Goal: Task Accomplishment & Management: Complete application form

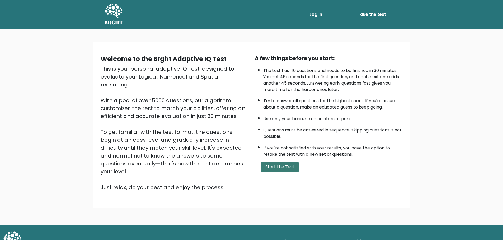
click at [288, 166] on button "Start the Test" at bounding box center [279, 167] width 37 height 11
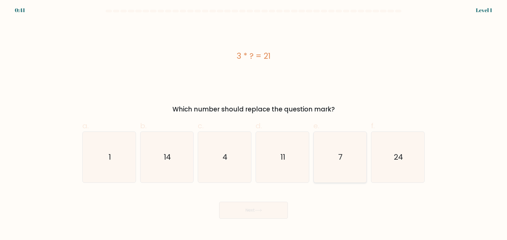
click at [336, 152] on icon "7" at bounding box center [339, 157] width 51 height 51
click at [254, 124] on input "e. 7" at bounding box center [253, 121] width 0 height 3
radio input "true"
click at [272, 215] on button "Next" at bounding box center [253, 210] width 69 height 17
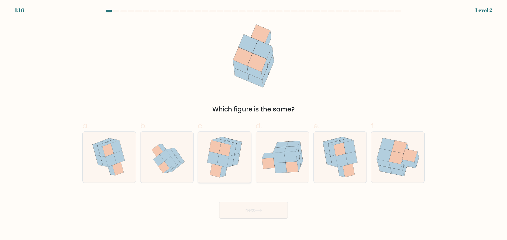
click at [221, 155] on icon at bounding box center [223, 161] width 12 height 14
click at [253, 124] on input "c." at bounding box center [253, 121] width 0 height 3
radio input "true"
click at [263, 217] on button "Next" at bounding box center [253, 210] width 69 height 17
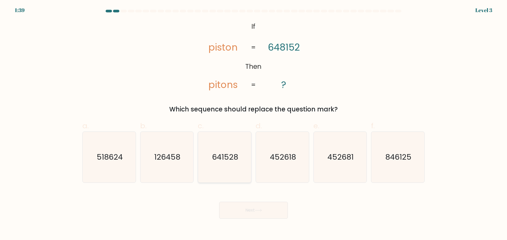
click at [219, 158] on text "641528" at bounding box center [225, 157] width 26 height 11
click at [253, 124] on input "c. 641528" at bounding box center [253, 121] width 0 height 3
radio input "true"
click at [256, 215] on button "Next" at bounding box center [253, 210] width 69 height 17
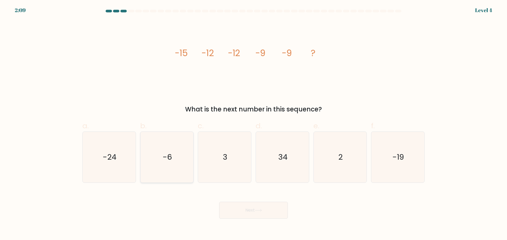
click at [172, 160] on text "-6" at bounding box center [167, 157] width 9 height 11
click at [253, 124] on input "b. -6" at bounding box center [253, 121] width 0 height 3
radio input "true"
click at [261, 213] on button "Next" at bounding box center [253, 210] width 69 height 17
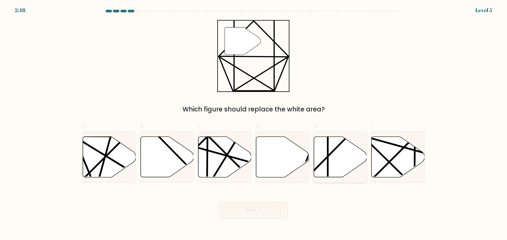
click at [343, 156] on icon at bounding box center [339, 157] width 53 height 41
click at [254, 124] on input "e." at bounding box center [253, 121] width 0 height 3
radio input "true"
click at [263, 215] on button "Next" at bounding box center [253, 210] width 69 height 17
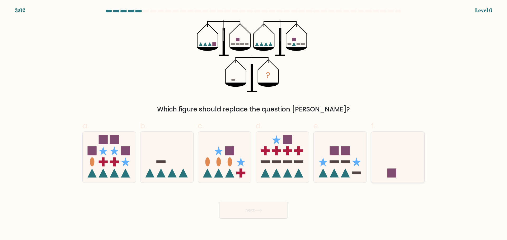
click at [398, 161] on icon at bounding box center [397, 157] width 53 height 44
click at [254, 124] on input "f." at bounding box center [253, 121] width 0 height 3
radio input "true"
click at [263, 216] on button "Next" at bounding box center [253, 210] width 69 height 17
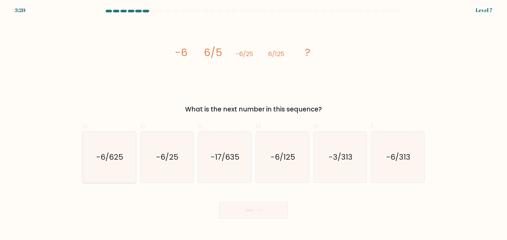
click at [105, 163] on icon "-6/625" at bounding box center [109, 157] width 51 height 51
click at [253, 124] on input "a. -6/625" at bounding box center [253, 121] width 0 height 3
radio input "true"
click at [251, 211] on button "Next" at bounding box center [253, 210] width 69 height 17
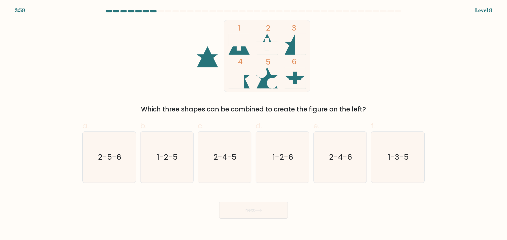
click at [147, 12] on div at bounding box center [145, 11] width 6 height 3
click at [287, 150] on icon "1-2-6" at bounding box center [282, 157] width 51 height 51
click at [254, 124] on input "d. 1-2-6" at bounding box center [253, 121] width 0 height 3
radio input "true"
click at [251, 223] on body "3:43 Level 8" at bounding box center [253, 120] width 507 height 240
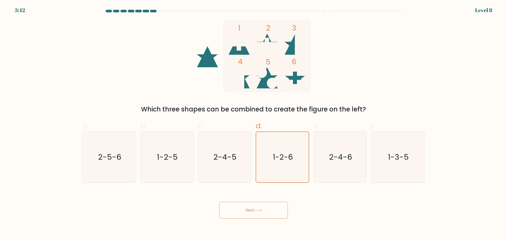
click at [251, 215] on button "Next" at bounding box center [253, 210] width 69 height 17
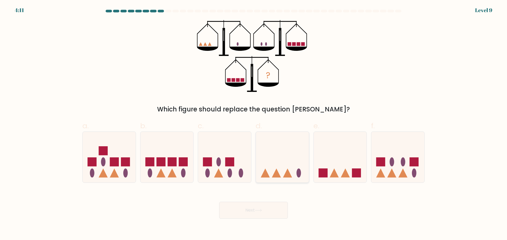
click at [285, 172] on icon at bounding box center [282, 157] width 53 height 44
click at [254, 124] on input "d." at bounding box center [253, 121] width 0 height 3
radio input "true"
click at [257, 215] on button "Next" at bounding box center [253, 210] width 69 height 17
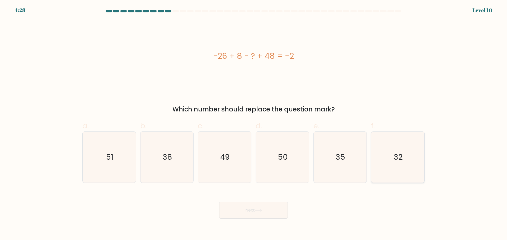
click at [397, 154] on text "32" at bounding box center [398, 157] width 9 height 11
click at [254, 124] on input "f. 32" at bounding box center [253, 121] width 0 height 3
radio input "true"
click at [244, 211] on button "Next" at bounding box center [253, 210] width 69 height 17
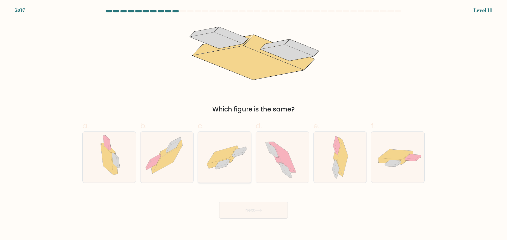
click at [224, 163] on icon at bounding box center [222, 163] width 14 height 8
click at [253, 124] on input "c." at bounding box center [253, 121] width 0 height 3
radio input "true"
click at [254, 207] on button "Next" at bounding box center [253, 210] width 69 height 17
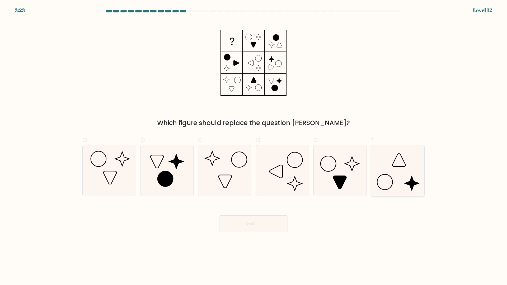
click at [408, 182] on icon at bounding box center [411, 183] width 14 height 14
click at [254, 146] on input "f." at bounding box center [253, 143] width 0 height 3
radio input "true"
click at [253, 225] on button "Next" at bounding box center [253, 223] width 69 height 17
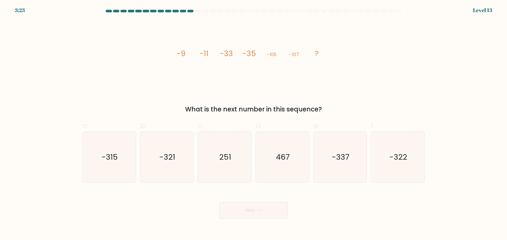
click at [122, 54] on div "image/svg+xml -9 -11 -33 -35 -105 -107 ? What is the next number in this sequen…" at bounding box center [253, 67] width 348 height 94
click at [164, 159] on text "-321" at bounding box center [167, 157] width 16 height 11
click at [253, 124] on input "b. -321" at bounding box center [253, 121] width 0 height 3
radio input "true"
click at [270, 212] on button "Next" at bounding box center [253, 210] width 69 height 17
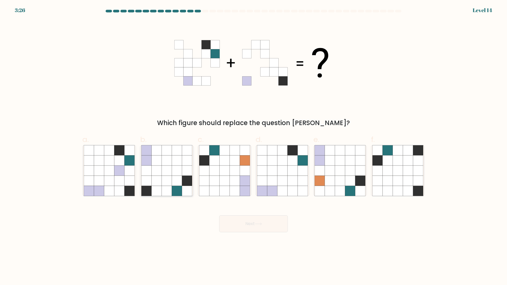
click at [180, 171] on icon at bounding box center [177, 171] width 10 height 10
click at [253, 146] on input "b." at bounding box center [253, 143] width 0 height 3
radio input "true"
click at [256, 221] on button "Next" at bounding box center [253, 223] width 69 height 17
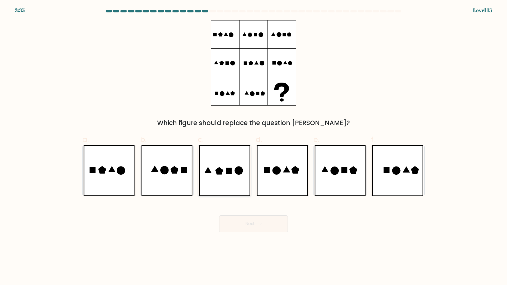
click at [231, 172] on icon at bounding box center [229, 171] width 6 height 6
click at [253, 146] on input "c." at bounding box center [253, 143] width 0 height 3
radio input "true"
click at [266, 229] on button "Next" at bounding box center [253, 223] width 69 height 17
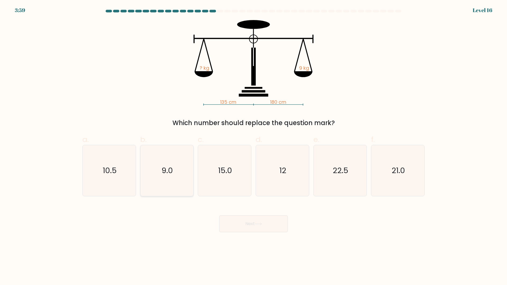
click at [166, 165] on icon "9.0" at bounding box center [166, 170] width 51 height 51
click at [253, 146] on input "b. 9.0" at bounding box center [253, 143] width 0 height 3
radio input "true"
click at [251, 222] on button "Next" at bounding box center [253, 223] width 69 height 17
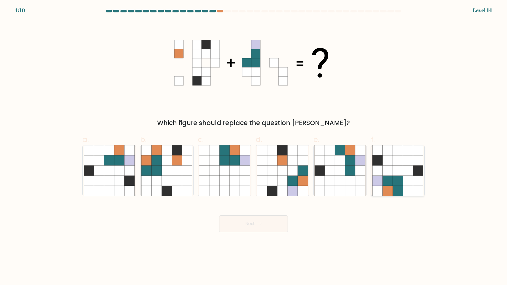
click at [403, 185] on icon at bounding box center [408, 181] width 10 height 10
click at [254, 146] on input "f." at bounding box center [253, 143] width 0 height 3
radio input "true"
click at [236, 222] on button "Next" at bounding box center [253, 223] width 69 height 17
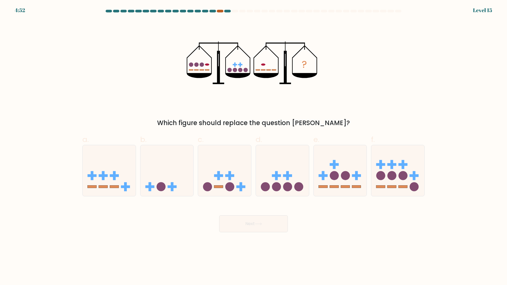
click at [218, 12] on div at bounding box center [220, 11] width 6 height 3
click at [220, 11] on div at bounding box center [220, 11] width 6 height 3
click at [160, 172] on icon at bounding box center [166, 171] width 53 height 44
click at [253, 146] on input "b." at bounding box center [253, 143] width 0 height 3
radio input "true"
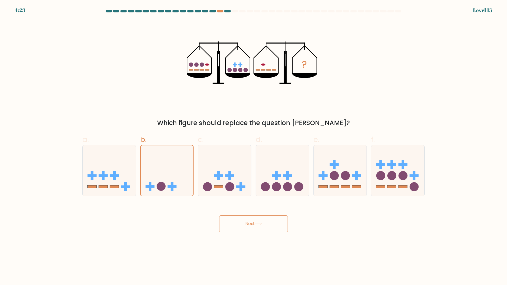
click at [249, 227] on button "Next" at bounding box center [253, 223] width 69 height 17
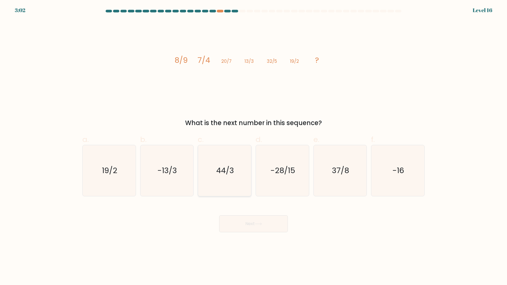
click at [225, 165] on icon "44/3" at bounding box center [224, 170] width 51 height 51
click at [253, 146] on input "c. 44/3" at bounding box center [253, 143] width 0 height 3
radio input "true"
click at [260, 223] on icon at bounding box center [258, 223] width 7 height 3
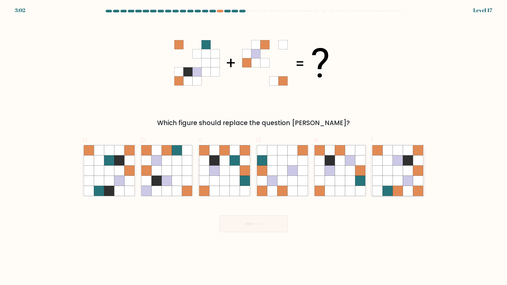
click at [394, 191] on icon at bounding box center [397, 191] width 10 height 10
click at [254, 146] on input "f." at bounding box center [253, 143] width 0 height 3
radio input "true"
click at [253, 229] on button "Next" at bounding box center [253, 223] width 69 height 17
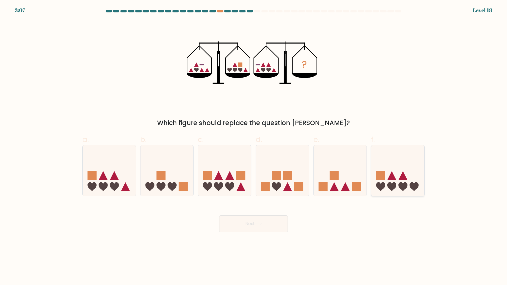
click at [407, 184] on icon at bounding box center [397, 171] width 53 height 44
click at [254, 146] on input "f." at bounding box center [253, 143] width 0 height 3
radio input "true"
click at [251, 223] on button "Next" at bounding box center [253, 223] width 69 height 17
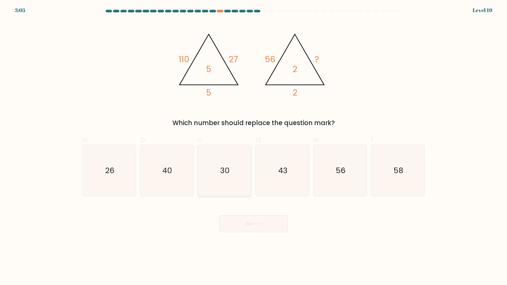
click at [223, 168] on text "30" at bounding box center [224, 170] width 9 height 11
click at [253, 146] on input "c. 30" at bounding box center [253, 143] width 0 height 3
radio input "true"
click at [256, 222] on icon at bounding box center [258, 223] width 7 height 3
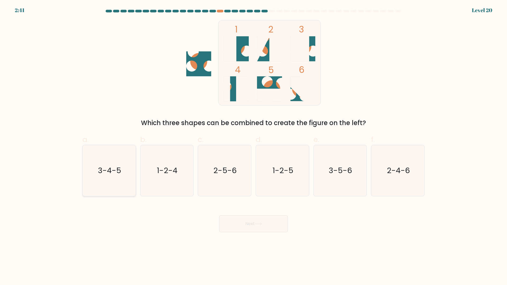
click at [122, 178] on icon "3-4-5" at bounding box center [109, 170] width 51 height 51
click at [253, 146] on input "a. 3-4-5" at bounding box center [253, 143] width 0 height 3
radio input "true"
click at [258, 221] on button "Next" at bounding box center [253, 223] width 69 height 17
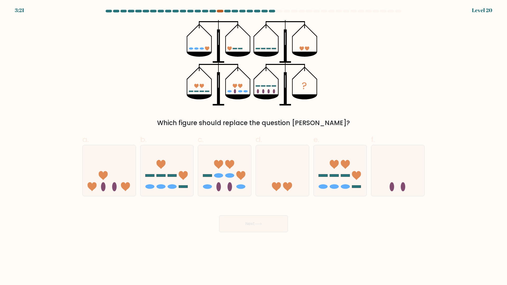
click at [221, 11] on div at bounding box center [220, 11] width 6 height 3
click at [225, 12] on div at bounding box center [227, 11] width 6 height 3
click at [223, 11] on at bounding box center [253, 11] width 297 height 3
click at [220, 11] on div at bounding box center [220, 11] width 6 height 3
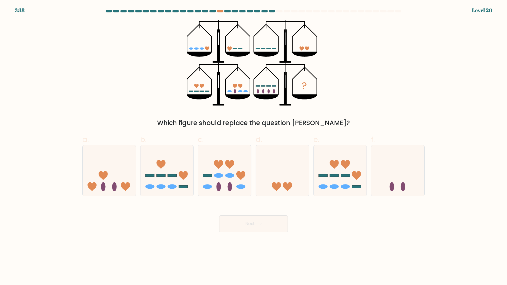
drag, startPoint x: 220, startPoint y: 11, endPoint x: 201, endPoint y: 23, distance: 23.1
click at [201, 23] on icon "?" at bounding box center [254, 62] width 134 height 85
click at [351, 177] on icon at bounding box center [339, 171] width 53 height 44
click at [254, 146] on input "e." at bounding box center [253, 143] width 0 height 3
radio input "true"
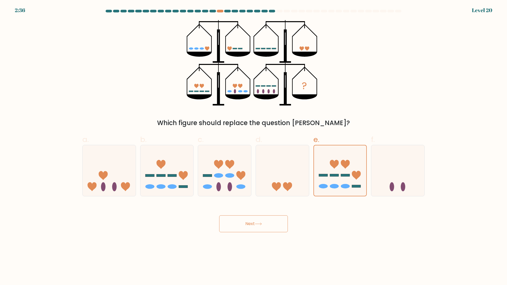
click at [258, 224] on icon at bounding box center [258, 223] width 7 height 3
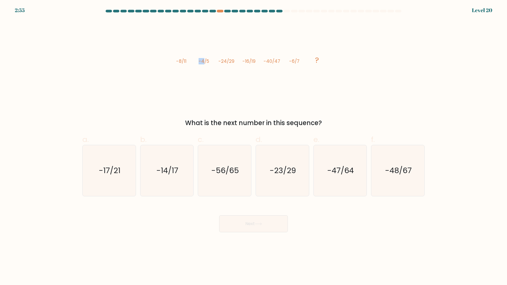
drag, startPoint x: 203, startPoint y: 61, endPoint x: 197, endPoint y: 61, distance: 6.1
click at [197, 61] on icon "image/svg+xml -8/11 -4/5 -24/29 -16/19 -40/47 -6/7 ?" at bounding box center [253, 62] width 158 height 85
click at [198, 61] on tspan "-4/5" at bounding box center [203, 61] width 11 height 6
click at [342, 162] on icon "-47/64" at bounding box center [339, 170] width 51 height 51
click at [254, 146] on input "e. -47/64" at bounding box center [253, 143] width 0 height 3
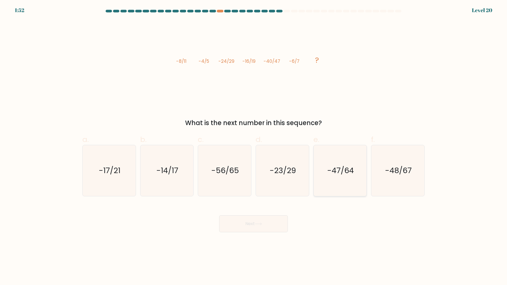
radio input "true"
click at [254, 226] on button "Next" at bounding box center [253, 223] width 69 height 17
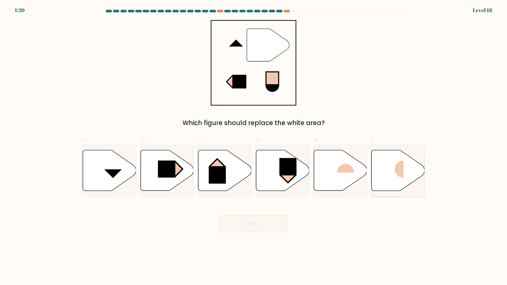
click at [406, 165] on icon at bounding box center [397, 170] width 53 height 41
click at [254, 146] on input "f." at bounding box center [253, 143] width 0 height 3
radio input "true"
click at [257, 227] on button "Next" at bounding box center [253, 223] width 69 height 17
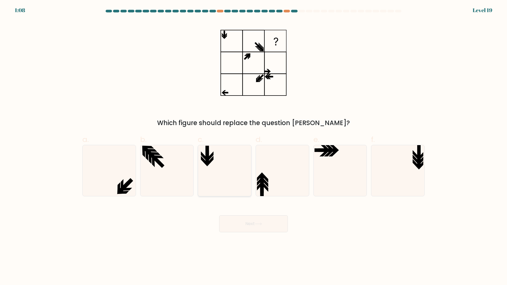
click at [212, 165] on icon at bounding box center [224, 170] width 51 height 51
click at [253, 146] on input "c." at bounding box center [253, 143] width 0 height 3
radio input "true"
click at [126, 174] on icon at bounding box center [109, 170] width 51 height 51
click at [253, 146] on input "a." at bounding box center [253, 143] width 0 height 3
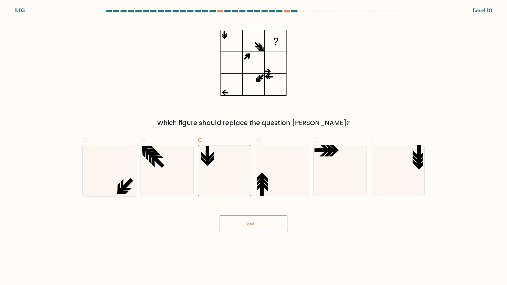
radio input "true"
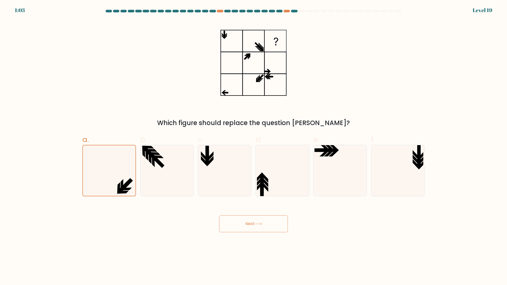
click at [265, 220] on button "Next" at bounding box center [253, 223] width 69 height 17
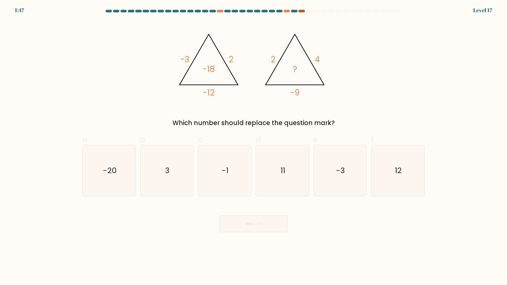
click at [304, 11] on div at bounding box center [301, 11] width 6 height 3
click at [234, 166] on icon "-1" at bounding box center [224, 170] width 51 height 51
click at [253, 146] on input "c. -1" at bounding box center [253, 143] width 0 height 3
radio input "true"
click at [259, 226] on button "Next" at bounding box center [253, 223] width 69 height 17
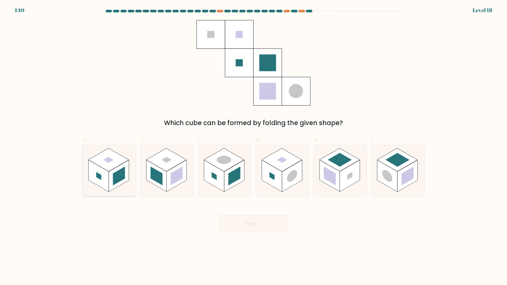
click at [115, 159] on rect at bounding box center [108, 159] width 40 height 23
click at [253, 146] on input "a." at bounding box center [253, 143] width 0 height 3
radio input "true"
click at [270, 223] on button "Next" at bounding box center [253, 223] width 69 height 17
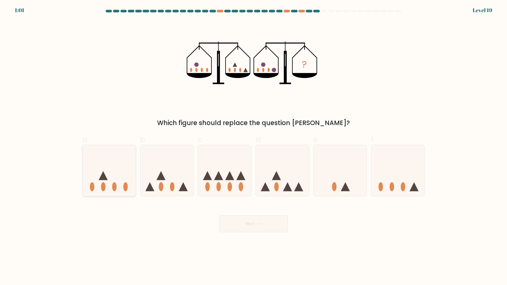
click at [115, 167] on icon at bounding box center [109, 171] width 53 height 44
click at [253, 146] on input "a." at bounding box center [253, 143] width 0 height 3
radio input "true"
click at [251, 224] on button "Next" at bounding box center [253, 223] width 69 height 17
click at [340, 231] on div "Next" at bounding box center [253, 218] width 348 height 30
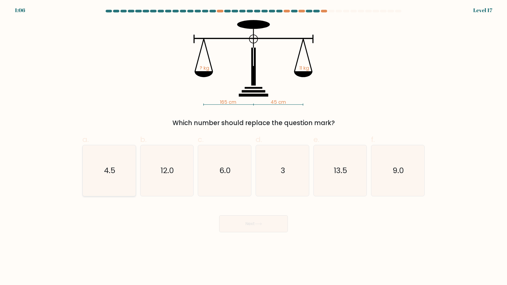
click at [99, 169] on icon "4.5" at bounding box center [109, 170] width 51 height 51
click at [253, 146] on input "a. 4.5" at bounding box center [253, 143] width 0 height 3
radio input "true"
click at [277, 222] on button "Next" at bounding box center [253, 223] width 69 height 17
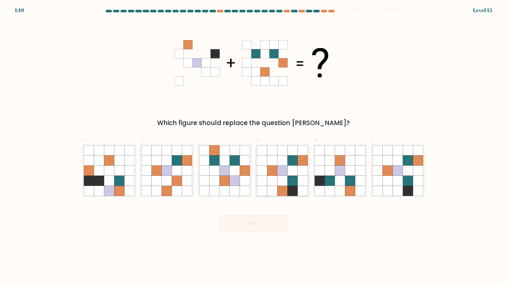
click at [288, 177] on icon at bounding box center [292, 181] width 10 height 10
click at [254, 146] on input "d." at bounding box center [253, 143] width 0 height 3
radio input "true"
click at [269, 226] on button "Next" at bounding box center [253, 223] width 69 height 17
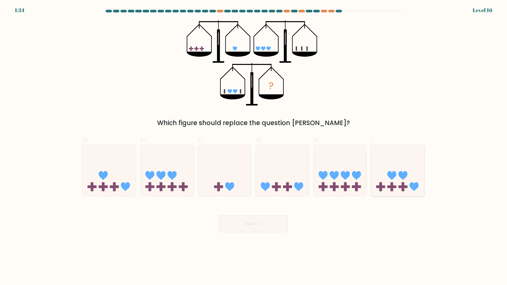
click at [402, 187] on rect at bounding box center [402, 186] width 9 height 3
click at [254, 146] on input "f." at bounding box center [253, 143] width 0 height 3
radio input "true"
click at [257, 225] on icon at bounding box center [258, 223] width 7 height 3
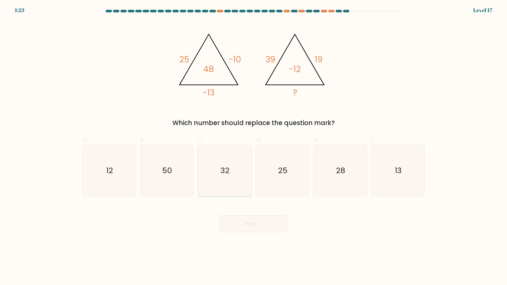
click at [231, 170] on icon "32" at bounding box center [224, 170] width 51 height 51
click at [253, 146] on input "c. 32" at bounding box center [253, 143] width 0 height 3
radio input "true"
click at [254, 228] on button "Next" at bounding box center [253, 223] width 69 height 17
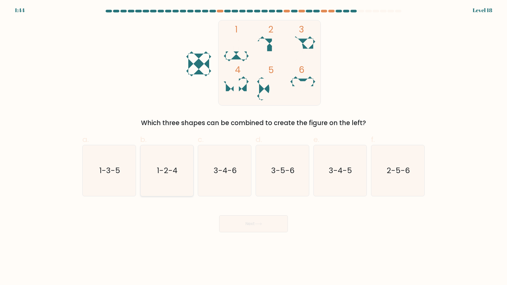
click at [174, 180] on icon "1-2-4" at bounding box center [166, 170] width 51 height 51
click at [253, 146] on input "b. 1-2-4" at bounding box center [253, 143] width 0 height 3
radio input "true"
click at [256, 227] on button "Next" at bounding box center [253, 223] width 69 height 17
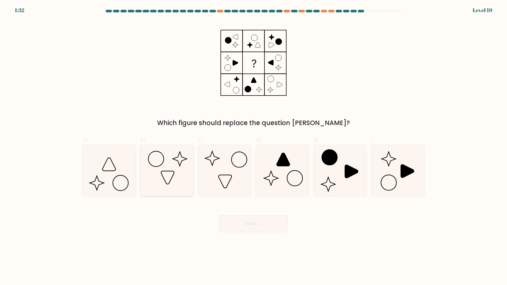
click at [175, 169] on icon at bounding box center [166, 170] width 51 height 51
click at [253, 146] on input "b." at bounding box center [253, 143] width 0 height 3
radio input "true"
click at [261, 228] on button "Next" at bounding box center [253, 223] width 69 height 17
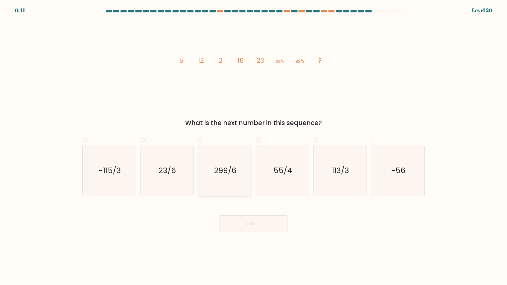
click at [234, 170] on text "299/6" at bounding box center [225, 170] width 22 height 11
click at [253, 146] on input "c. 299/6" at bounding box center [253, 143] width 0 height 3
radio input "true"
click at [263, 227] on button "Next" at bounding box center [253, 223] width 69 height 17
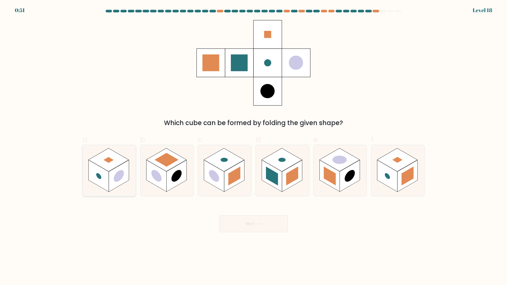
click at [112, 156] on rect at bounding box center [108, 159] width 40 height 23
click at [253, 146] on input "a." at bounding box center [253, 143] width 0 height 3
radio input "true"
click at [267, 223] on button "Next" at bounding box center [253, 223] width 69 height 17
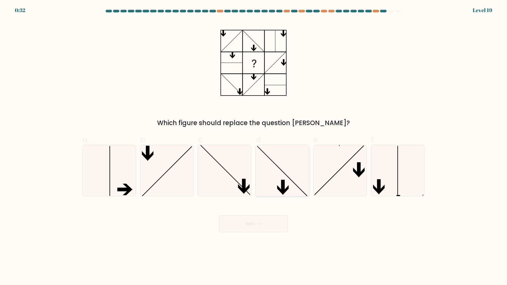
click at [278, 175] on icon at bounding box center [282, 170] width 51 height 51
click at [254, 146] on input "d." at bounding box center [253, 143] width 0 height 3
radio input "true"
click at [271, 225] on button "Next" at bounding box center [253, 223] width 69 height 17
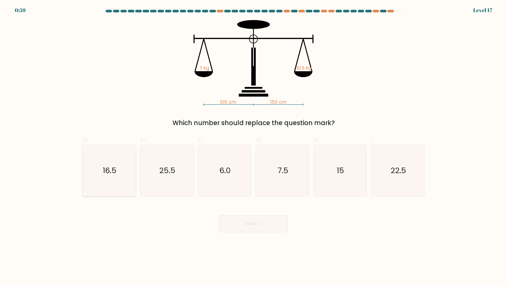
click at [118, 174] on icon "16.5" at bounding box center [109, 170] width 51 height 51
click at [253, 146] on input "a. 16.5" at bounding box center [253, 143] width 0 height 3
radio input "true"
click at [331, 170] on icon "15" at bounding box center [339, 170] width 51 height 51
click at [254, 146] on input "e. 15" at bounding box center [253, 143] width 0 height 3
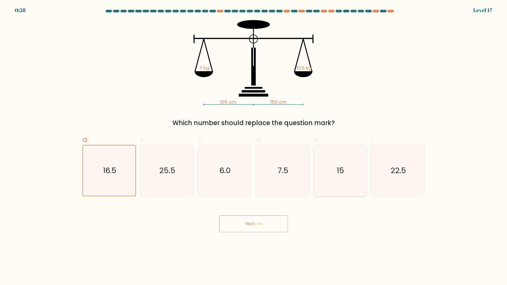
radio input "true"
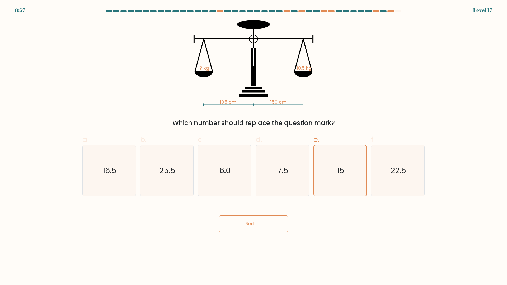
click at [268, 222] on button "Next" at bounding box center [253, 223] width 69 height 17
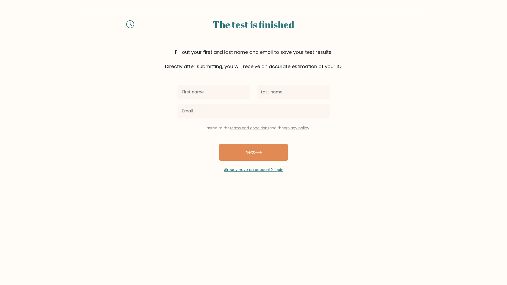
click at [231, 92] on input "text" at bounding box center [213, 92] width 73 height 15
type input "[PERSON_NAME]"
drag, startPoint x: 293, startPoint y: 94, endPoint x: 294, endPoint y: 89, distance: 4.8
click at [293, 92] on input "text" at bounding box center [292, 92] width 73 height 15
type input "[PERSON_NAME]"
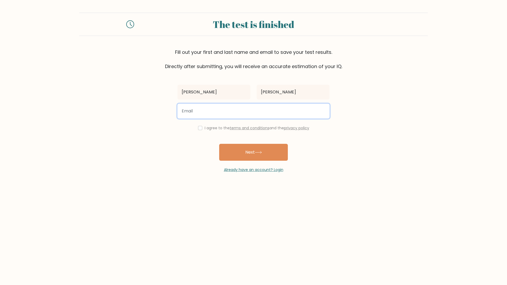
click at [220, 114] on input "email" at bounding box center [253, 111] width 152 height 15
type input "lucbox1s@outlook.com"
click at [198, 128] on input "checkbox" at bounding box center [200, 128] width 4 height 4
checkbox input "true"
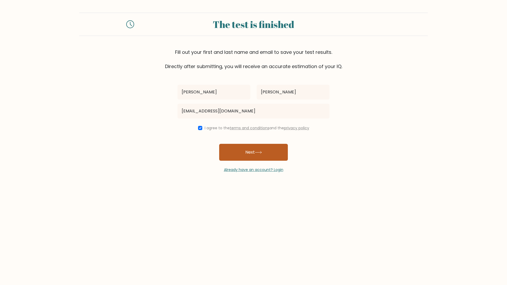
click at [257, 153] on icon at bounding box center [258, 152] width 7 height 3
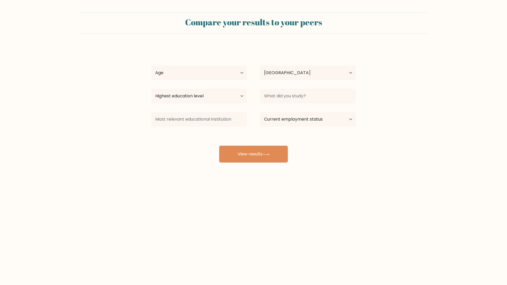
select select "SE"
click at [201, 69] on select "Age Under [DEMOGRAPHIC_DATA] [DEMOGRAPHIC_DATA] [DEMOGRAPHIC_DATA] [DEMOGRAPHIC…" at bounding box center [199, 72] width 96 height 15
select select "min_18"
click at [151, 65] on select "Age Under [DEMOGRAPHIC_DATA] [DEMOGRAPHIC_DATA] [DEMOGRAPHIC_DATA] [DEMOGRAPHIC…" at bounding box center [199, 72] width 96 height 15
click at [307, 75] on select "Country [GEOGRAPHIC_DATA] [GEOGRAPHIC_DATA] [GEOGRAPHIC_DATA] [US_STATE] [GEOGR…" at bounding box center [308, 72] width 96 height 15
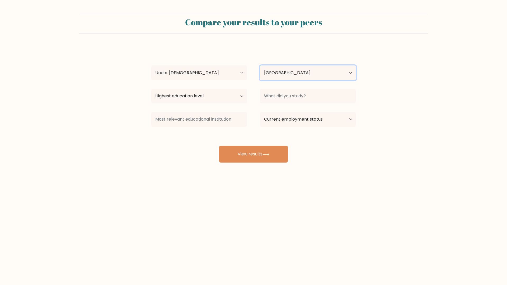
click at [287, 68] on select "Country [GEOGRAPHIC_DATA] [GEOGRAPHIC_DATA] [GEOGRAPHIC_DATA] [US_STATE] [GEOGR…" at bounding box center [308, 72] width 96 height 15
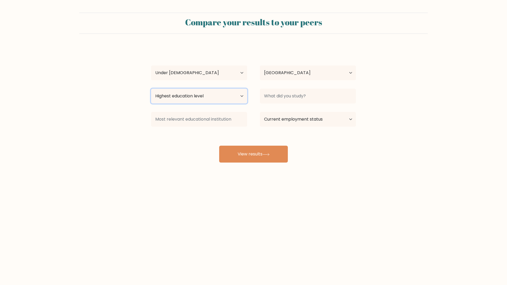
click at [206, 97] on select "Highest education level No schooling Primary Lower Secondary Upper Secondary Oc…" at bounding box center [199, 96] width 96 height 15
select select "primary"
click at [151, 89] on select "Highest education level No schooling Primary Lower Secondary Upper Secondary Oc…" at bounding box center [199, 96] width 96 height 15
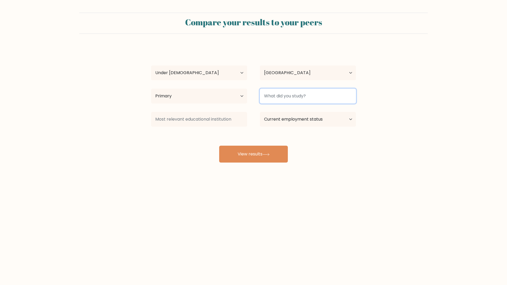
click at [305, 96] on input at bounding box center [308, 96] width 96 height 15
type input "S"
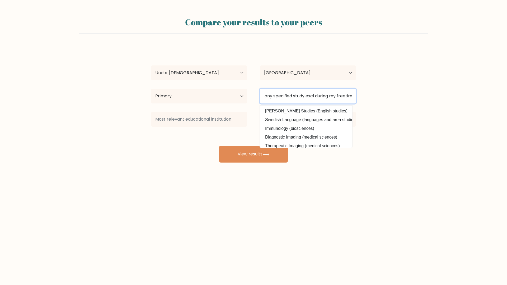
scroll to position [0, 106]
type input "Im in swedish highschool, therefor i do not have any specified study excl durin…"
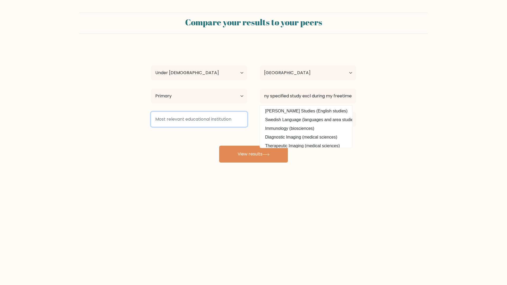
scroll to position [0, 0]
click at [197, 118] on input at bounding box center [199, 119] width 96 height 15
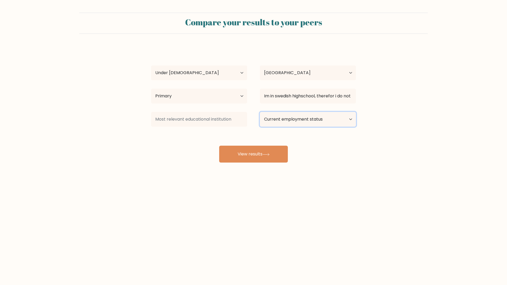
click at [286, 120] on select "Current employment status Employed Student Retired Other / prefer not to answer" at bounding box center [308, 119] width 96 height 15
select select "student"
click at [260, 112] on select "Current employment status Employed Student Retired Other / prefer not to answer" at bounding box center [308, 119] width 96 height 15
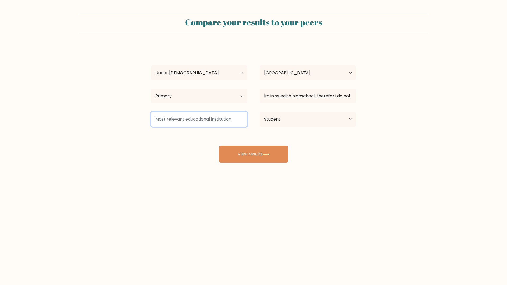
click at [207, 121] on input at bounding box center [199, 119] width 96 height 15
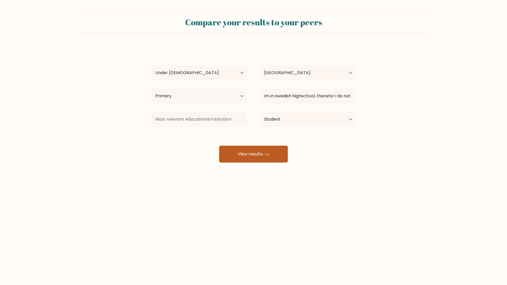
click at [252, 158] on button "View results" at bounding box center [253, 154] width 69 height 17
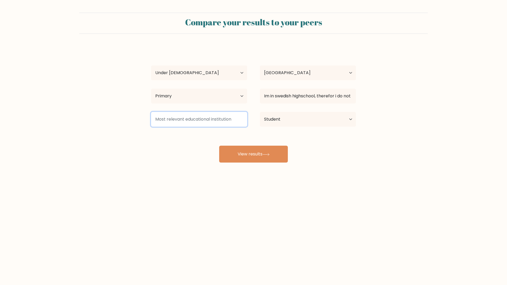
click at [203, 118] on input at bounding box center [199, 119] width 96 height 15
type input "e"
type input "Swedish School People?"
click at [219, 146] on button "View results" at bounding box center [253, 154] width 69 height 17
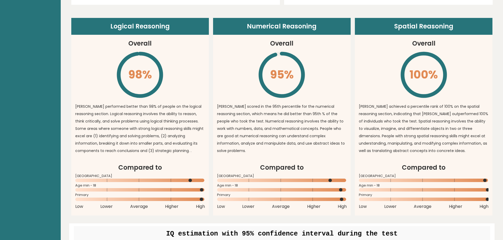
scroll to position [396, 0]
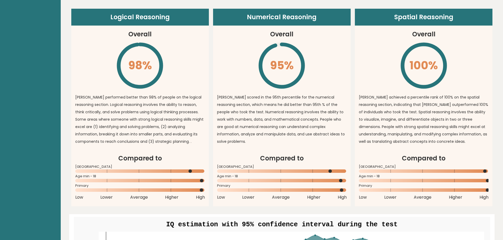
drag, startPoint x: 190, startPoint y: 172, endPoint x: 194, endPoint y: 171, distance: 3.5
click at [194, 171] on icon at bounding box center [140, 171] width 130 height 3
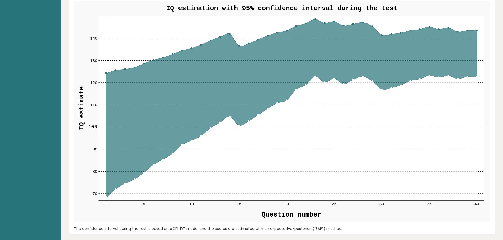
scroll to position [607, 0]
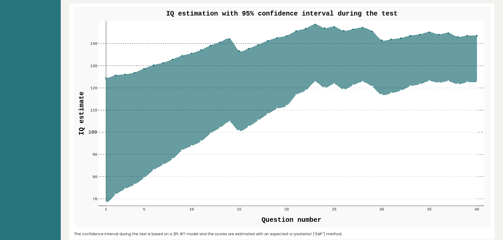
click at [315, 26] on icon at bounding box center [291, 114] width 371 height 178
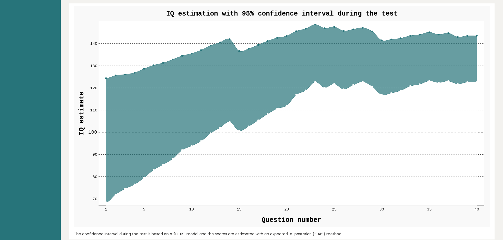
click at [315, 26] on icon at bounding box center [291, 114] width 371 height 178
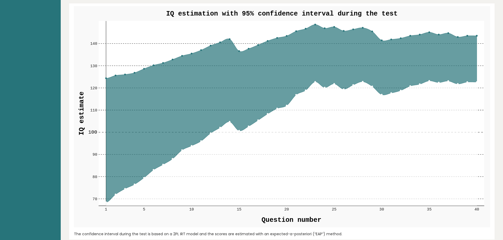
click at [315, 26] on icon at bounding box center [291, 114] width 371 height 178
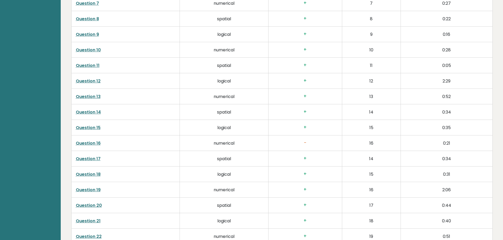
scroll to position [1003, 0]
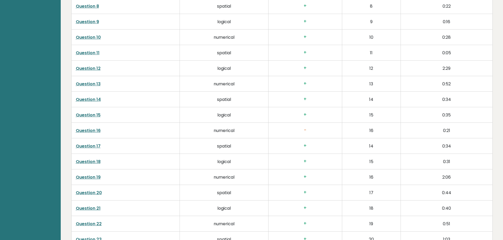
drag, startPoint x: 215, startPoint y: 130, endPoint x: 211, endPoint y: 131, distance: 4.6
click at [211, 131] on td "numerical" at bounding box center [224, 131] width 89 height 16
click at [255, 128] on td "numerical" at bounding box center [224, 131] width 89 height 16
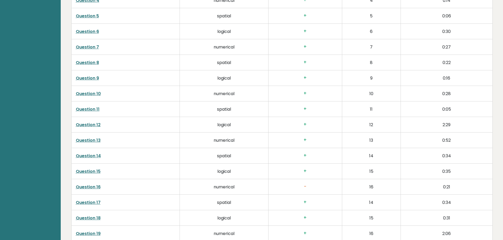
scroll to position [0, 0]
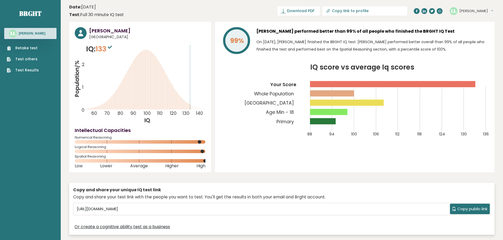
drag, startPoint x: 368, startPoint y: 147, endPoint x: 346, endPoint y: -5, distance: 153.6
click at [474, 84] on rect at bounding box center [392, 84] width 165 height 6
click at [346, 111] on rect at bounding box center [328, 112] width 37 height 6
click at [112, 48] on icon at bounding box center [110, 47] width 4 height 3
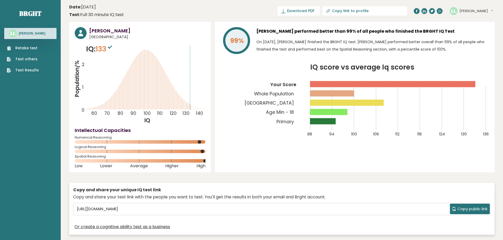
click at [112, 48] on icon at bounding box center [110, 47] width 4 height 3
click at [190, 108] on icon "Population/% IQ 0 1 2 60 70 80 90 100 110 120 130 140" at bounding box center [140, 84] width 131 height 80
click at [383, 104] on rect at bounding box center [347, 103] width 74 height 6
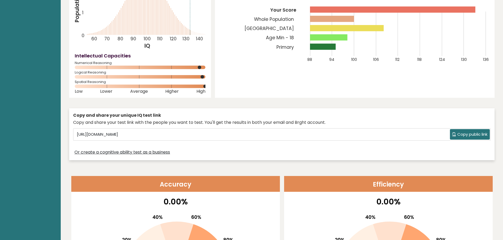
scroll to position [158, 0]
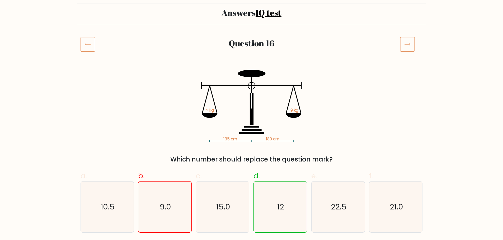
scroll to position [53, 0]
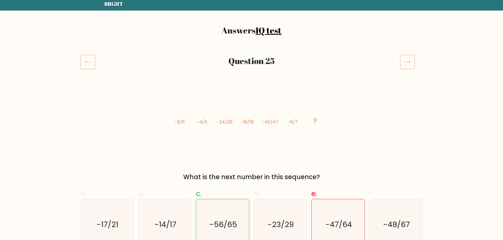
scroll to position [26, 0]
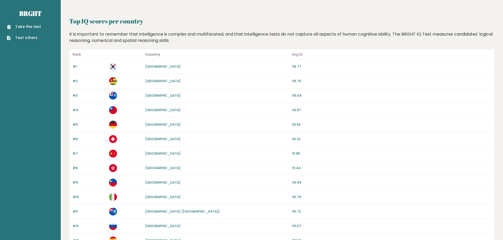
scroll to position [132, 0]
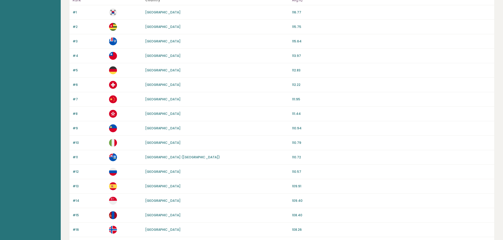
drag, startPoint x: 399, startPoint y: 35, endPoint x: 403, endPoint y: 16, distance: 19.1
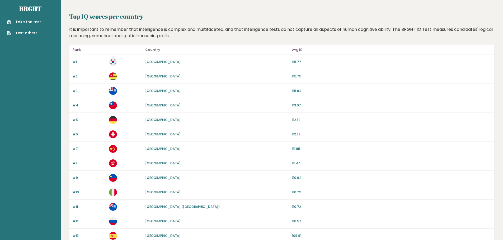
scroll to position [0, 0]
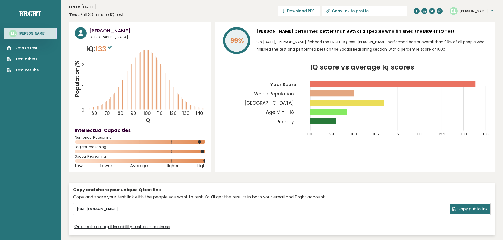
scroll to position [158, 0]
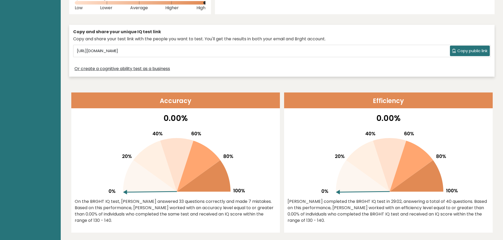
click at [165, 122] on p "0.00%" at bounding box center [176, 118] width 202 height 12
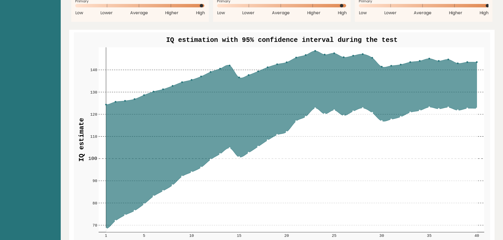
scroll to position [607, 0]
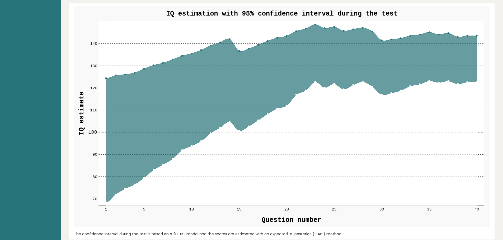
click at [476, 36] on circle at bounding box center [476, 35] width 1 height 1
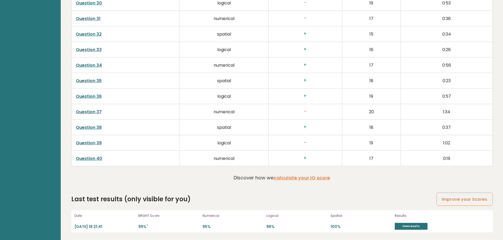
scroll to position [1349, 0]
click at [412, 228] on link "View results" at bounding box center [410, 226] width 33 height 7
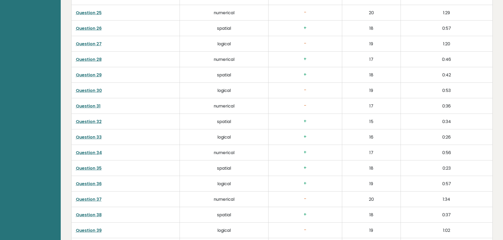
scroll to position [1296, 0]
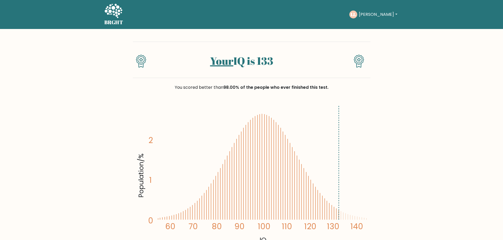
drag, startPoint x: 388, startPoint y: 158, endPoint x: 366, endPoint y: 97, distance: 65.0
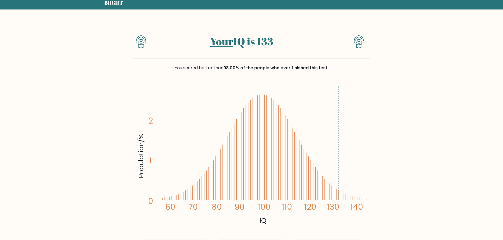
scroll to position [53, 0]
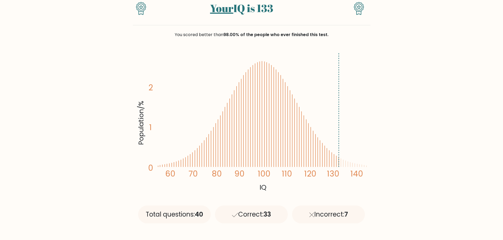
click at [257, 218] on div "Correct: 33" at bounding box center [251, 215] width 73 height 18
click at [333, 213] on div "Incorrect: 7" at bounding box center [328, 215] width 73 height 18
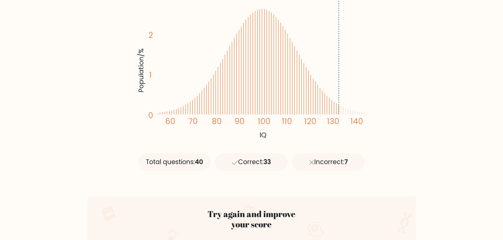
scroll to position [106, 0]
drag, startPoint x: 351, startPoint y: 161, endPoint x: 347, endPoint y: 162, distance: 4.3
click at [347, 162] on div "Incorrect: 7" at bounding box center [328, 162] width 73 height 18
click at [347, 162] on span "7" at bounding box center [346, 162] width 4 height 9
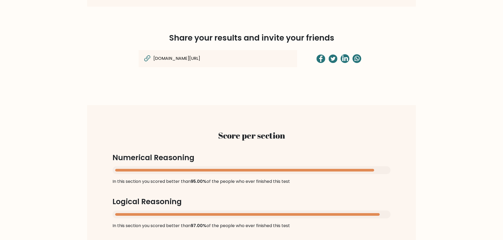
scroll to position [211, 0]
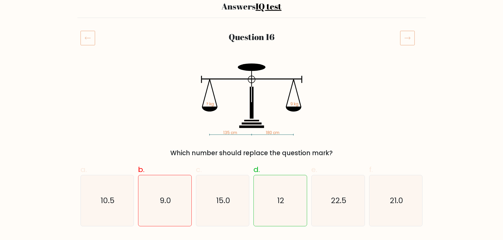
scroll to position [53, 0]
